Goal: Task Accomplishment & Management: Manage account settings

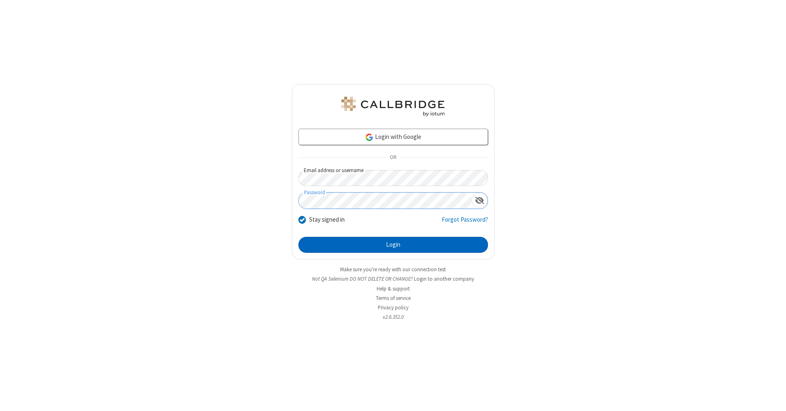
click at [393, 245] on button "Login" at bounding box center [394, 245] width 190 height 16
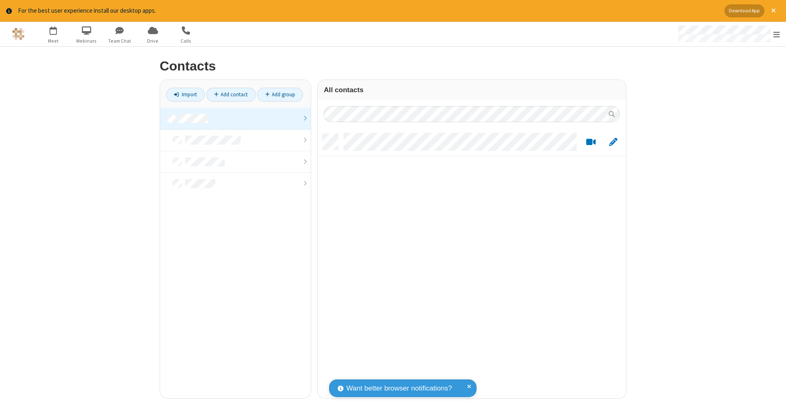
click at [235, 118] on link at bounding box center [235, 119] width 151 height 22
click at [231, 94] on link "Add contact" at bounding box center [231, 95] width 50 height 14
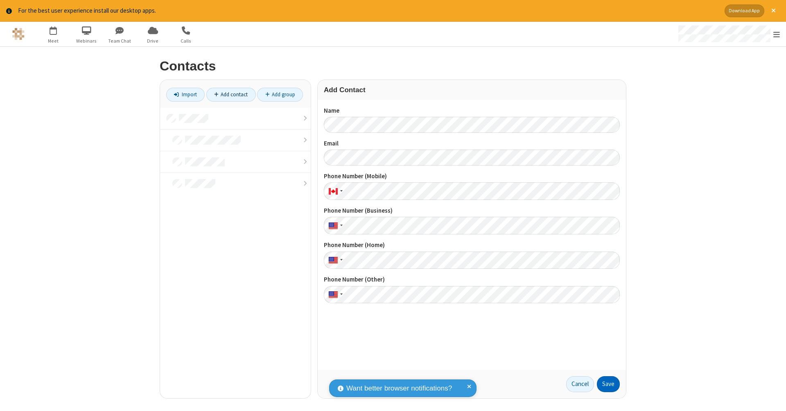
click at [608, 384] on button "Save" at bounding box center [608, 384] width 23 height 16
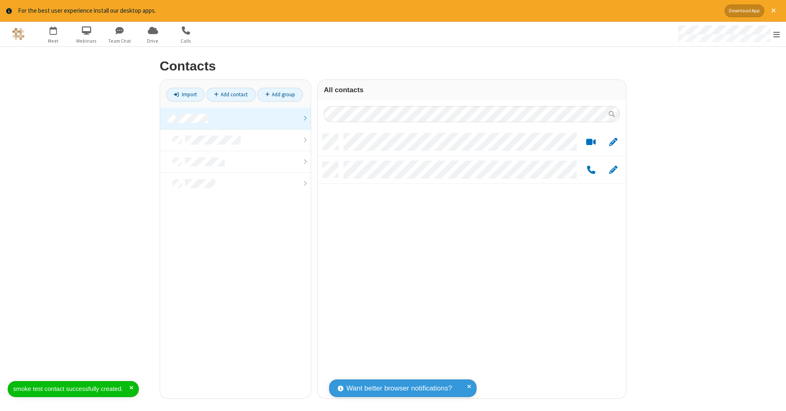
scroll to position [264, 302]
